Goal: Use online tool/utility: Use online tool/utility

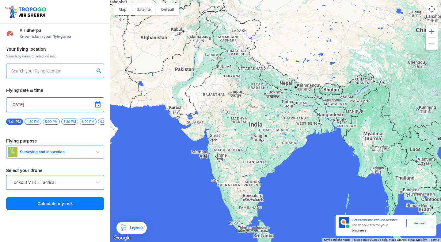
click at [45, 70] on input "text" at bounding box center [52, 70] width 83 height 7
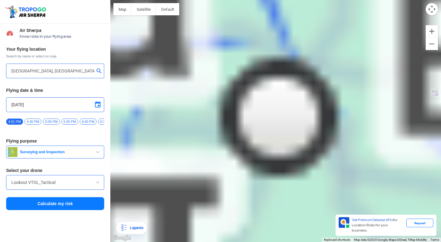
type input "[STREET_ADDRESS][PERSON_NAME]"
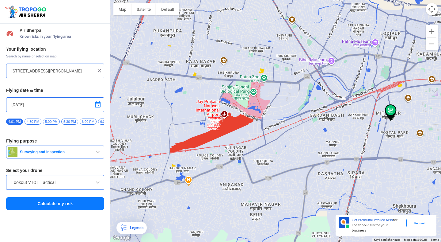
click at [72, 154] on span "Surveying and Inspection" at bounding box center [55, 151] width 77 height 5
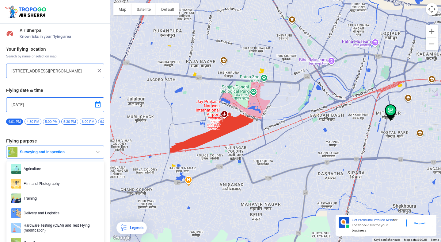
scroll to position [19, 0]
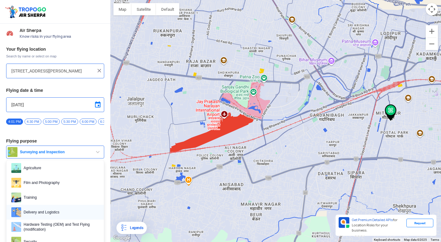
click at [54, 211] on span "Delivery and Logistics" at bounding box center [60, 212] width 78 height 10
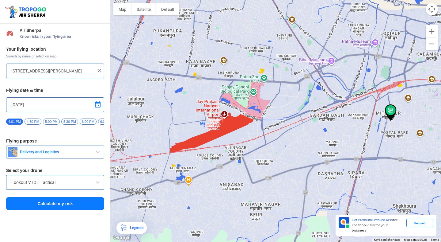
click at [54, 204] on button "Calculate my risk" at bounding box center [55, 203] width 98 height 13
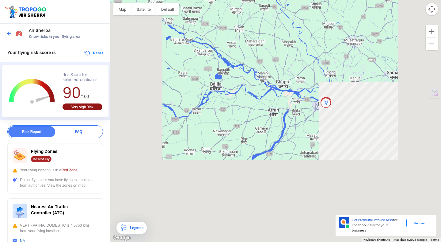
drag, startPoint x: 294, startPoint y: 130, endPoint x: 228, endPoint y: 40, distance: 111.1
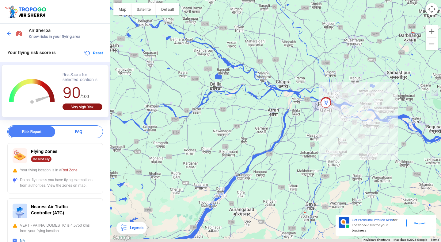
click at [228, 40] on div "To navigate, press the arrow keys." at bounding box center [275, 121] width 331 height 242
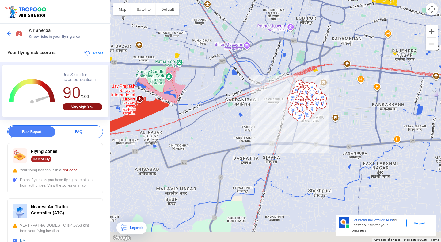
drag, startPoint x: 278, startPoint y: 127, endPoint x: 303, endPoint y: 31, distance: 98.9
click at [303, 31] on div "To navigate, press the arrow keys." at bounding box center [275, 121] width 331 height 242
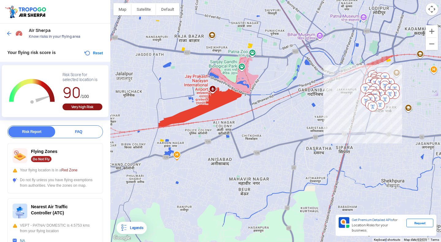
drag, startPoint x: 228, startPoint y: 74, endPoint x: 301, endPoint y: 64, distance: 74.3
click at [301, 64] on div "To navigate, press the arrow keys." at bounding box center [275, 121] width 331 height 242
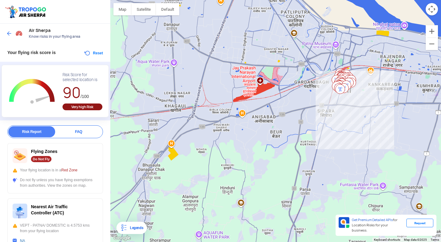
drag, startPoint x: 182, startPoint y: 52, endPoint x: 187, endPoint y: 59, distance: 8.3
click at [187, 59] on div "To navigate, press the arrow keys." at bounding box center [275, 121] width 331 height 242
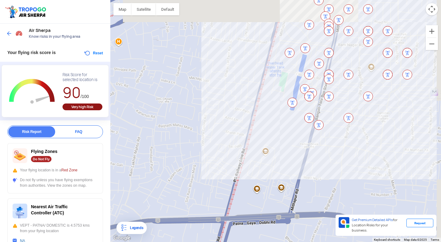
drag, startPoint x: 352, startPoint y: 52, endPoint x: 329, endPoint y: 100, distance: 53.5
click at [329, 100] on img at bounding box center [329, 96] width 10 height 10
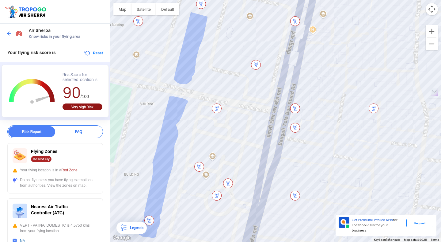
click at [296, 106] on img at bounding box center [296, 108] width 10 height 10
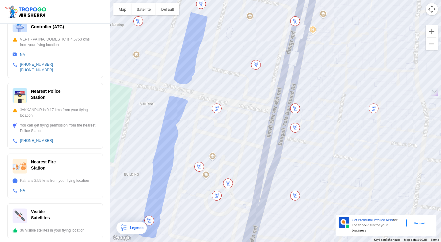
scroll to position [187, 0]
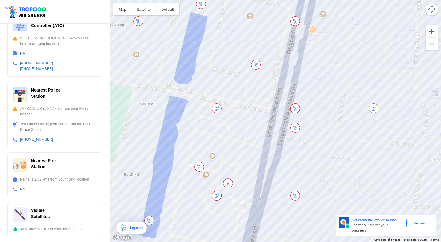
click at [46, 210] on div "Visible Satellites" at bounding box center [55, 214] width 85 height 15
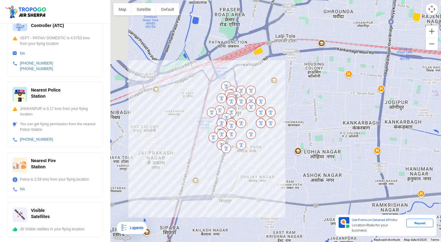
drag, startPoint x: 163, startPoint y: 128, endPoint x: 227, endPoint y: 81, distance: 79.1
click at [227, 81] on img at bounding box center [226, 86] width 10 height 10
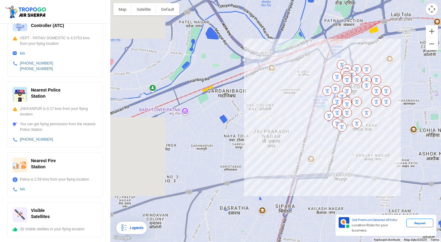
drag, startPoint x: 172, startPoint y: 122, endPoint x: 288, endPoint y: 100, distance: 118.6
click at [288, 100] on div "To navigate, press the arrow keys." at bounding box center [275, 121] width 331 height 242
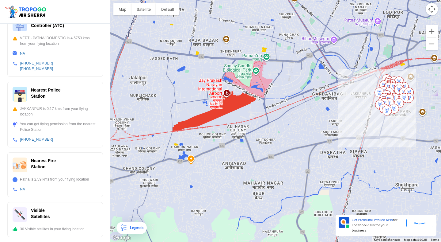
drag, startPoint x: 214, startPoint y: 111, endPoint x: 287, endPoint y: 106, distance: 72.5
click at [287, 106] on div "To navigate, press the arrow keys." at bounding box center [275, 121] width 331 height 242
click at [192, 158] on div "To navigate, press the arrow keys." at bounding box center [275, 121] width 331 height 242
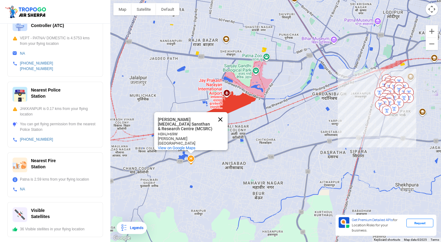
click at [222, 121] on button "Close" at bounding box center [220, 119] width 15 height 15
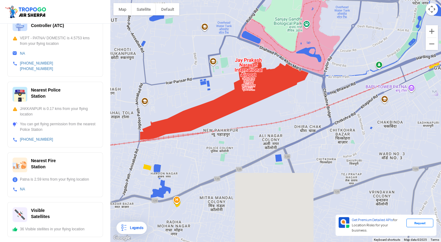
drag, startPoint x: 204, startPoint y: 133, endPoint x: 178, endPoint y: 40, distance: 97.3
click at [179, 39] on div "To navigate, press the arrow keys." at bounding box center [275, 121] width 331 height 242
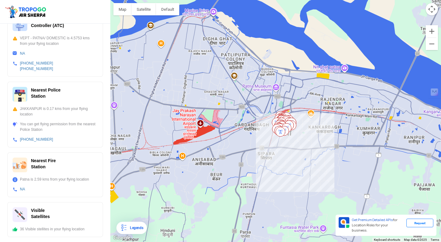
click at [186, 17] on div "To navigate, press the arrow keys." at bounding box center [275, 121] width 331 height 242
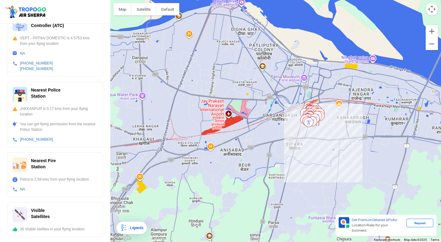
drag, startPoint x: 167, startPoint y: 151, endPoint x: 200, endPoint y: 84, distance: 74.4
click at [200, 84] on div "To navigate, press the arrow keys. [GEOGRAPHIC_DATA] JP [GEOGRAPHIC_DATA] View …" at bounding box center [275, 121] width 331 height 242
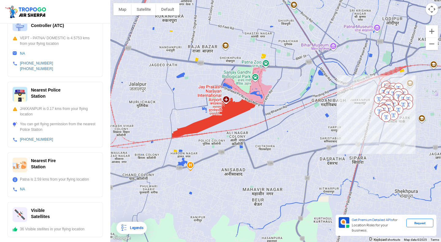
drag, startPoint x: 227, startPoint y: 89, endPoint x: 201, endPoint y: 90, distance: 25.8
click at [201, 90] on div "To navigate, press the arrow keys. [GEOGRAPHIC_DATA] JP [GEOGRAPHIC_DATA] View …" at bounding box center [275, 121] width 331 height 242
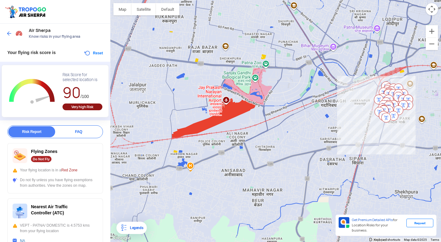
click at [10, 32] on img at bounding box center [9, 33] width 6 height 6
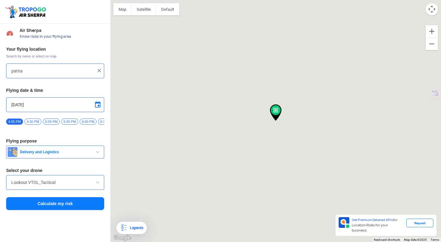
type input "[STREET_ADDRESS]"
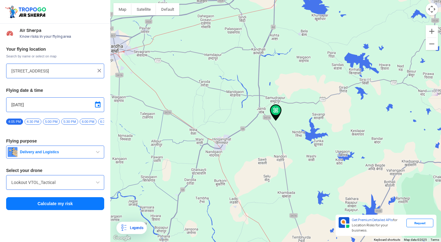
click at [99, 71] on img at bounding box center [99, 70] width 6 height 6
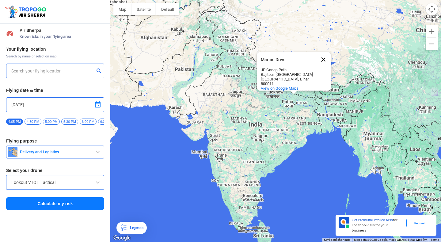
click at [326, 60] on button "Close" at bounding box center [323, 59] width 15 height 15
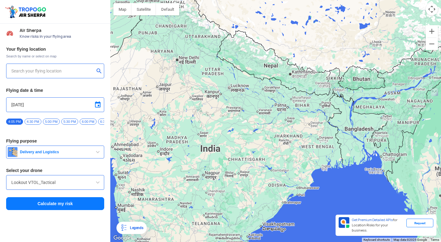
click at [55, 74] on input "text" at bounding box center [52, 70] width 83 height 7
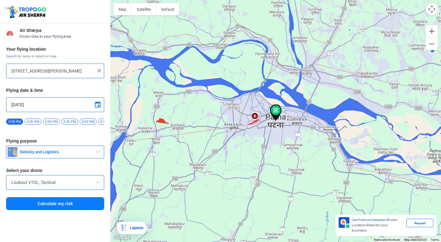
click at [162, 121] on div "To navigate, press the arrow keys." at bounding box center [275, 121] width 331 height 242
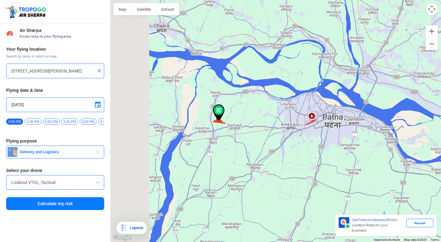
type input "Dekuli, [GEOGRAPHIC_DATA], [GEOGRAPHIC_DATA]"
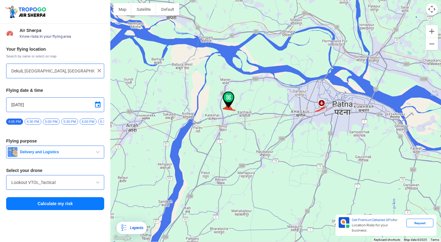
drag, startPoint x: 301, startPoint y: 117, endPoint x: 252, endPoint y: 104, distance: 50.7
click at [252, 104] on div "To navigate, press the arrow keys." at bounding box center [275, 121] width 331 height 242
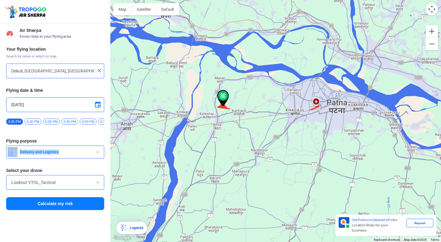
drag, startPoint x: 65, startPoint y: 167, endPoint x: 64, endPoint y: 147, distance: 20.3
click at [64, 147] on div "Your flying location Search by name or select on map [GEOGRAPHIC_DATA], [GEOGRA…" at bounding box center [55, 128] width 110 height 170
click at [48, 185] on input "Lookout VTOL_Tactical" at bounding box center [55, 182] width 88 height 7
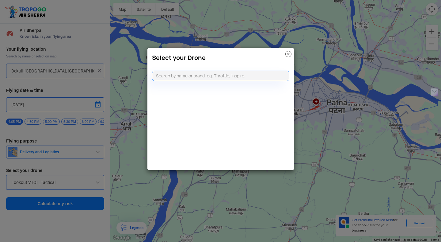
click at [290, 54] on img at bounding box center [289, 54] width 6 height 6
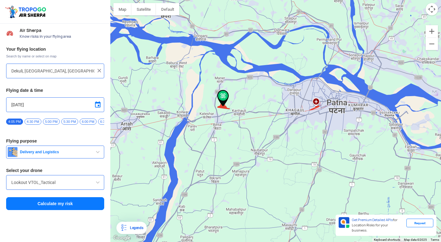
click at [77, 151] on button "Delivery and Logistics" at bounding box center [55, 151] width 98 height 13
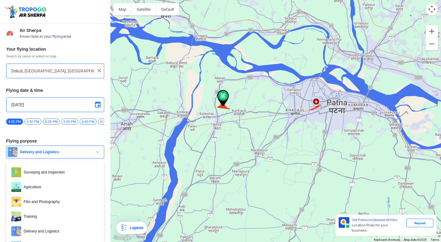
click at [77, 138] on div "Your flying location Search by name or select on map [GEOGRAPHIC_DATA], [GEOGRA…" at bounding box center [55, 128] width 110 height 170
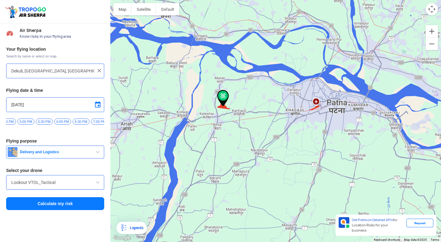
scroll to position [0, 32]
click at [61, 207] on button "Calculate my risk" at bounding box center [55, 203] width 98 height 13
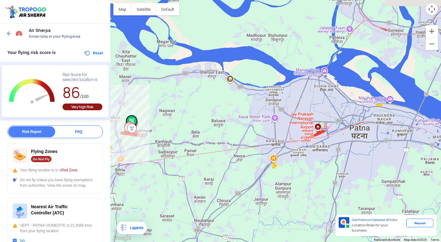
drag, startPoint x: 328, startPoint y: 143, endPoint x: 233, endPoint y: 130, distance: 95.9
click at [233, 130] on div "To navigate, press the arrow keys." at bounding box center [275, 121] width 331 height 242
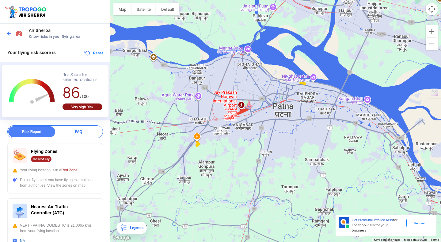
drag, startPoint x: 318, startPoint y: 137, endPoint x: 257, endPoint y: 115, distance: 64.8
click at [257, 115] on div "To navigate, press the arrow keys." at bounding box center [275, 121] width 331 height 242
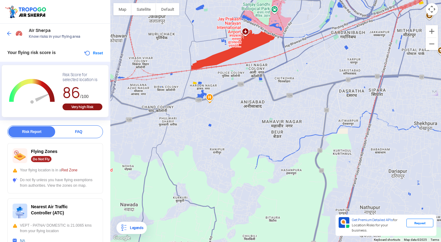
drag, startPoint x: 226, startPoint y: 72, endPoint x: 227, endPoint y: 145, distance: 73.3
click at [227, 145] on div "To navigate, press the arrow keys." at bounding box center [275, 121] width 331 height 242
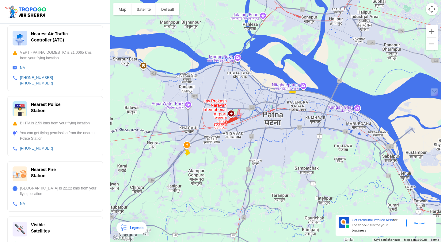
scroll to position [182, 0]
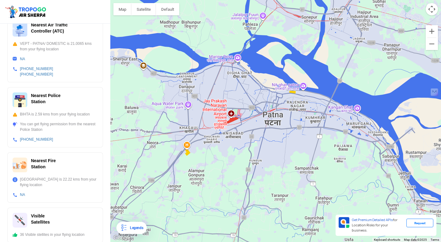
click at [75, 161] on div "Nearest Fire Station" at bounding box center [55, 164] width 85 height 15
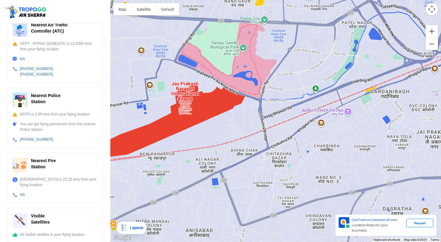
click at [244, 67] on div "To navigate, press the arrow keys." at bounding box center [275, 121] width 331 height 242
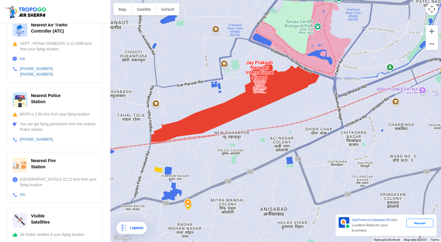
drag, startPoint x: 206, startPoint y: 117, endPoint x: 282, endPoint y: 96, distance: 79.0
click at [282, 96] on div "To navigate, press the arrow keys." at bounding box center [275, 121] width 331 height 242
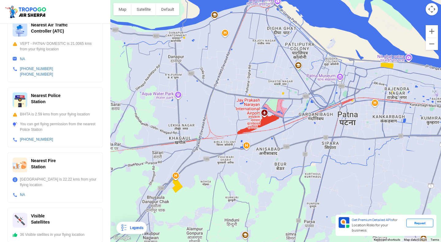
drag, startPoint x: 315, startPoint y: 38, endPoint x: 304, endPoint y: 64, distance: 28.8
click at [304, 64] on div "To navigate, press the arrow keys." at bounding box center [275, 121] width 331 height 242
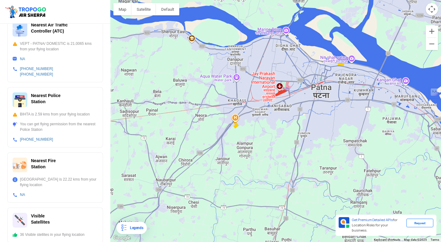
click at [237, 125] on div "To navigate, press the arrow keys." at bounding box center [275, 121] width 331 height 242
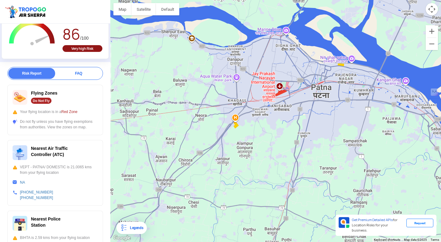
scroll to position [0, 0]
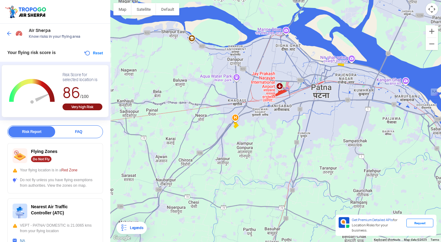
click at [72, 171] on span "Red Zone" at bounding box center [69, 170] width 16 height 4
click at [9, 33] on img at bounding box center [9, 33] width 6 height 6
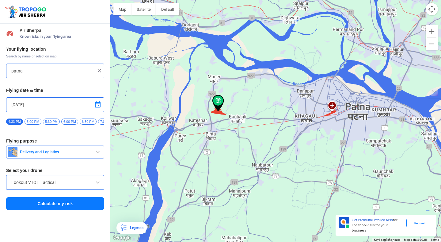
type input "Dekuli, [GEOGRAPHIC_DATA], [GEOGRAPHIC_DATA]"
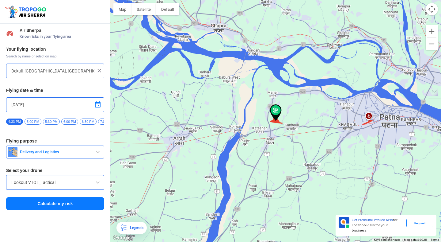
click at [45, 152] on span "Delivery and Logistics" at bounding box center [55, 151] width 77 height 5
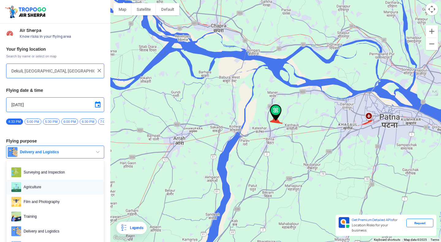
scroll to position [6, 0]
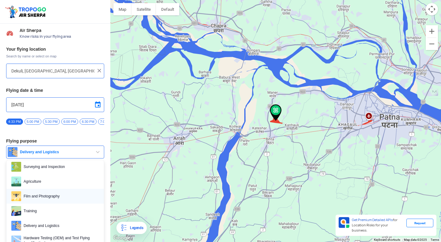
click at [45, 197] on span "Film and Photography" at bounding box center [60, 196] width 78 height 10
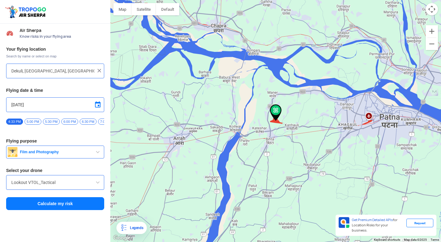
click at [51, 206] on button "Calculate my risk" at bounding box center [55, 203] width 98 height 13
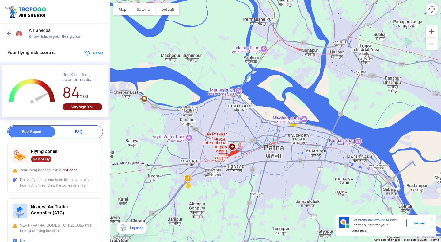
drag, startPoint x: 345, startPoint y: 122, endPoint x: 231, endPoint y: 156, distance: 119.5
click at [231, 156] on div "To navigate, press the arrow keys." at bounding box center [275, 121] width 331 height 242
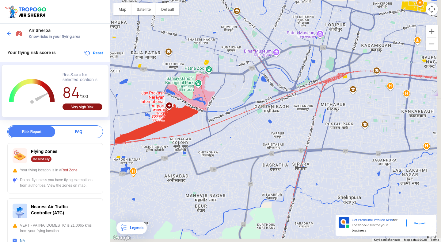
drag, startPoint x: 214, startPoint y: 190, endPoint x: 178, endPoint y: 92, distance: 103.9
click at [178, 92] on div "To navigate, press the arrow keys." at bounding box center [275, 121] width 331 height 242
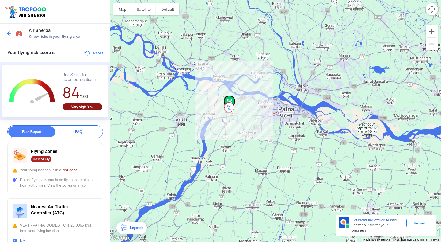
drag, startPoint x: 163, startPoint y: 165, endPoint x: 261, endPoint y: 124, distance: 105.7
click at [261, 124] on div "To navigate, press the arrow keys." at bounding box center [275, 121] width 331 height 242
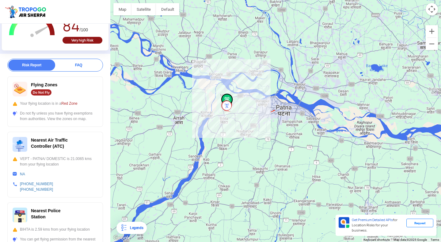
scroll to position [54, 0]
